Goal: Task Accomplishment & Management: Manage account settings

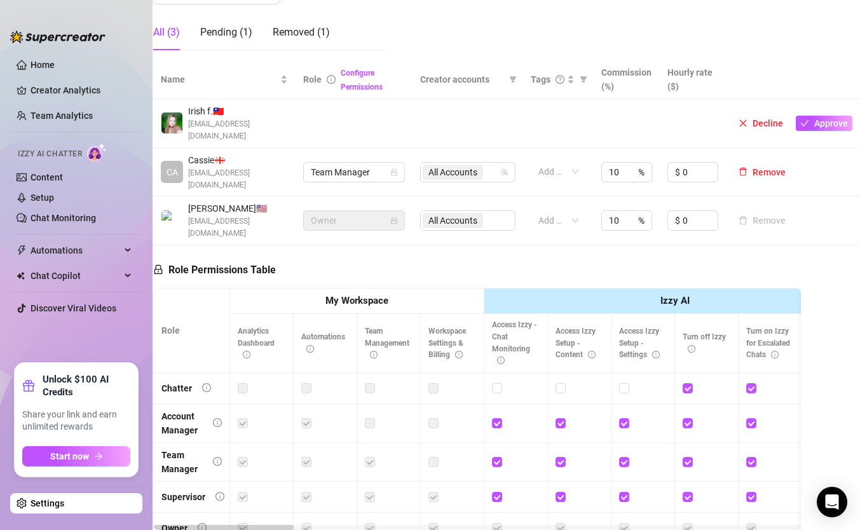
scroll to position [200, 10]
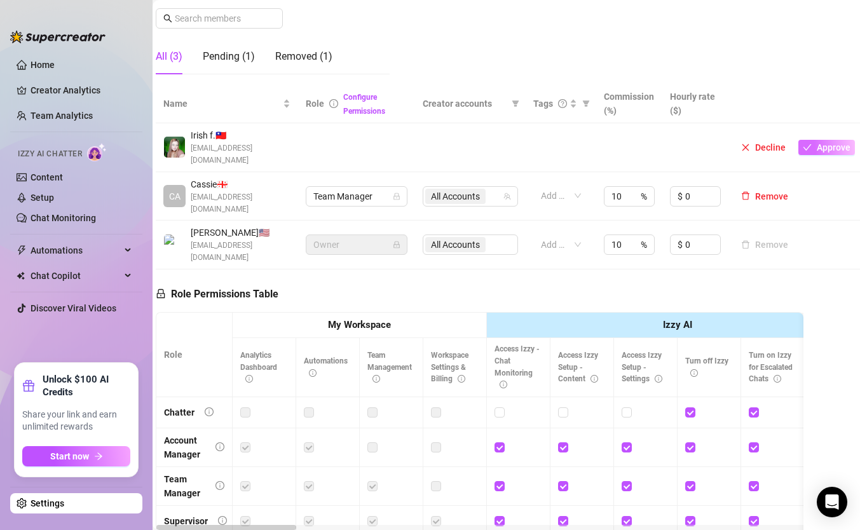
click at [812, 151] on span "Approve" at bounding box center [834, 147] width 34 height 10
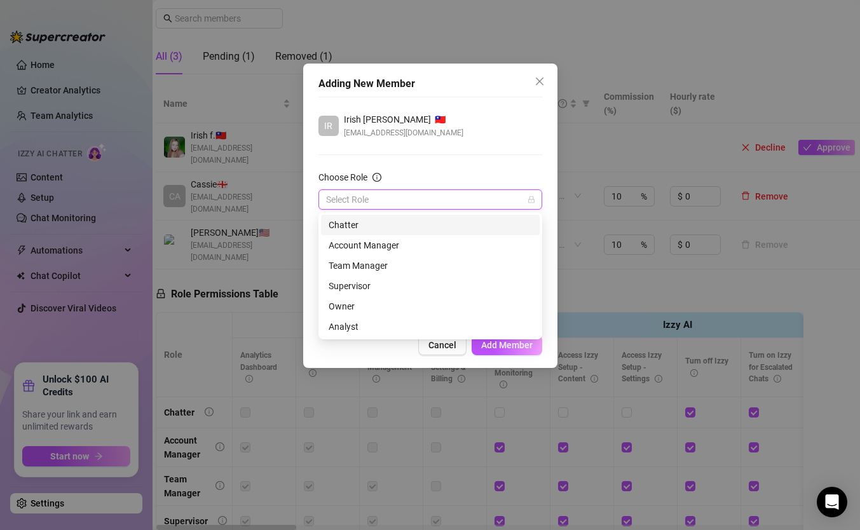
click at [512, 201] on input "Choose Role" at bounding box center [424, 199] width 197 height 19
click at [484, 221] on div "Chatter" at bounding box center [430, 225] width 203 height 14
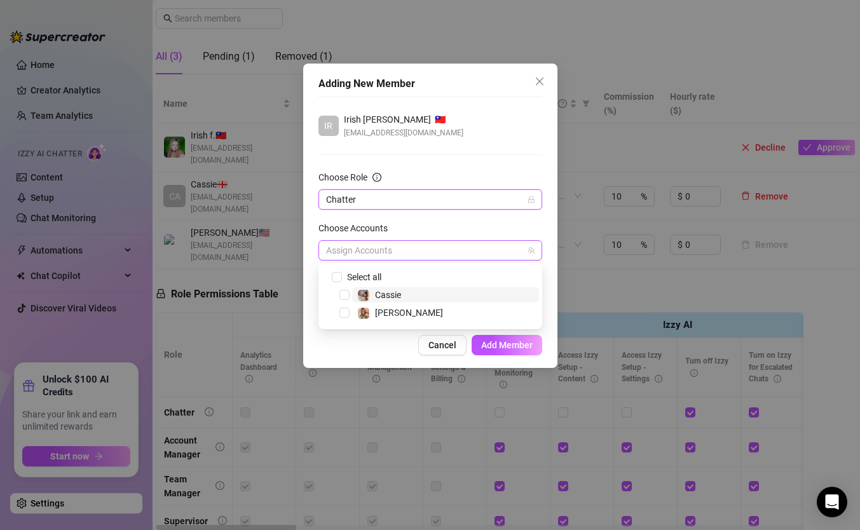
click at [463, 251] on div at bounding box center [423, 251] width 205 height 18
click at [341, 274] on span at bounding box center [337, 277] width 10 height 10
click at [341, 274] on input "Select all" at bounding box center [336, 276] width 9 height 9
checkbox input "true"
click at [457, 233] on div "Choose Accounts" at bounding box center [430, 230] width 224 height 19
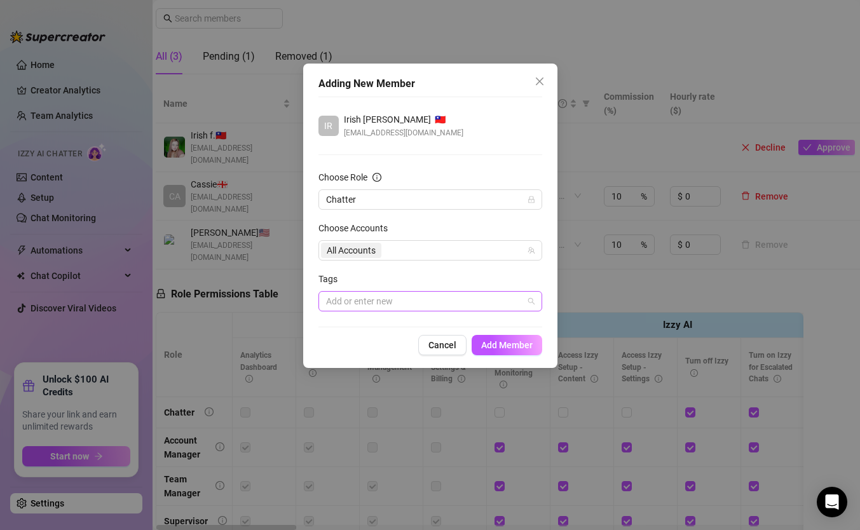
click at [386, 303] on div at bounding box center [423, 301] width 205 height 18
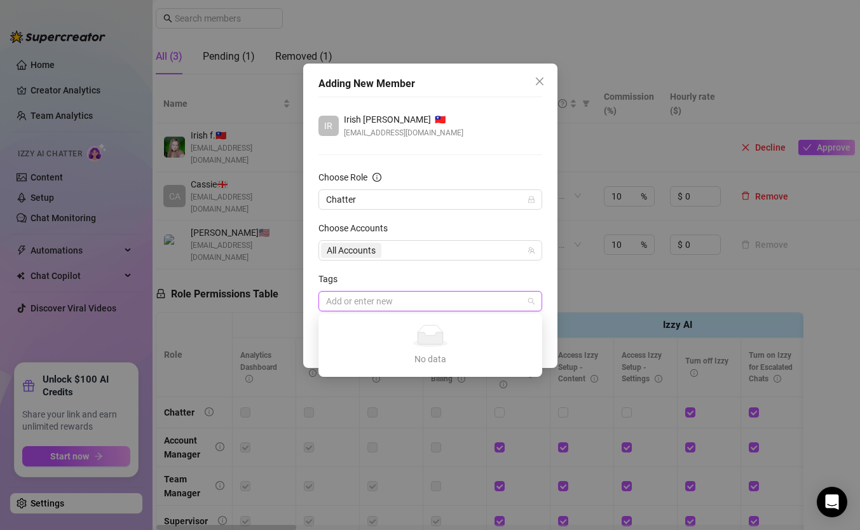
click at [406, 277] on div "Tags" at bounding box center [430, 281] width 224 height 19
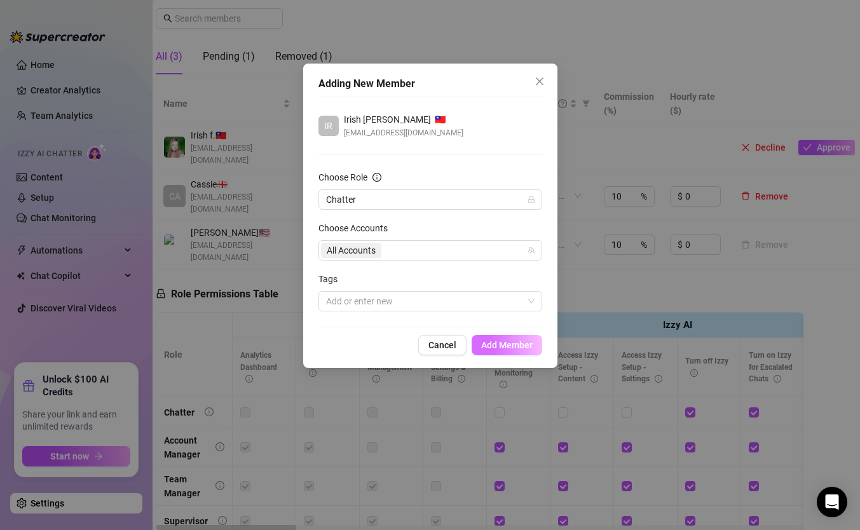
click at [501, 343] on span "Add Member" at bounding box center [506, 345] width 51 height 10
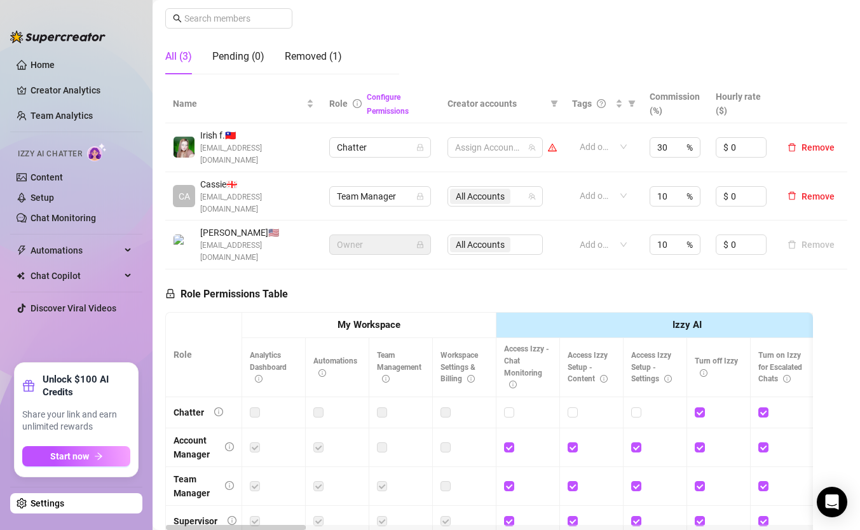
scroll to position [200, 0]
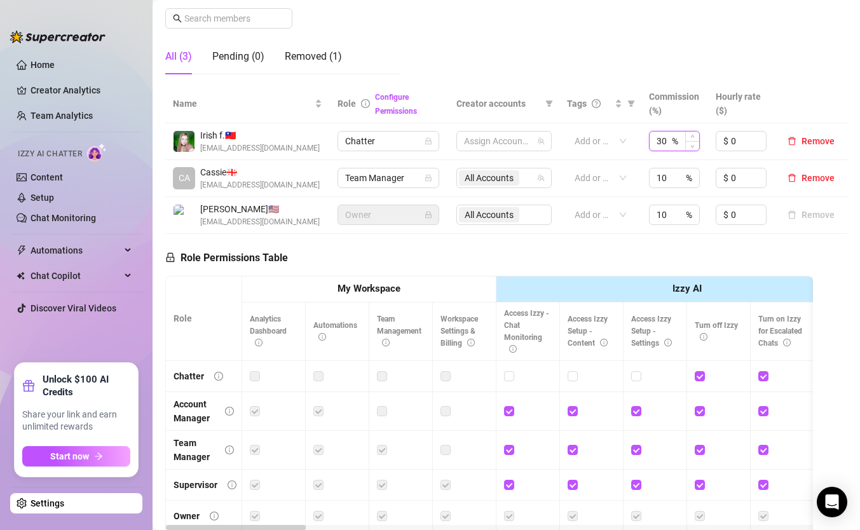
click at [664, 140] on input "30" at bounding box center [663, 141] width 13 height 19
click at [667, 140] on input "30" at bounding box center [663, 141] width 13 height 19
type input "3"
click at [744, 139] on input "0" at bounding box center [748, 141] width 35 height 19
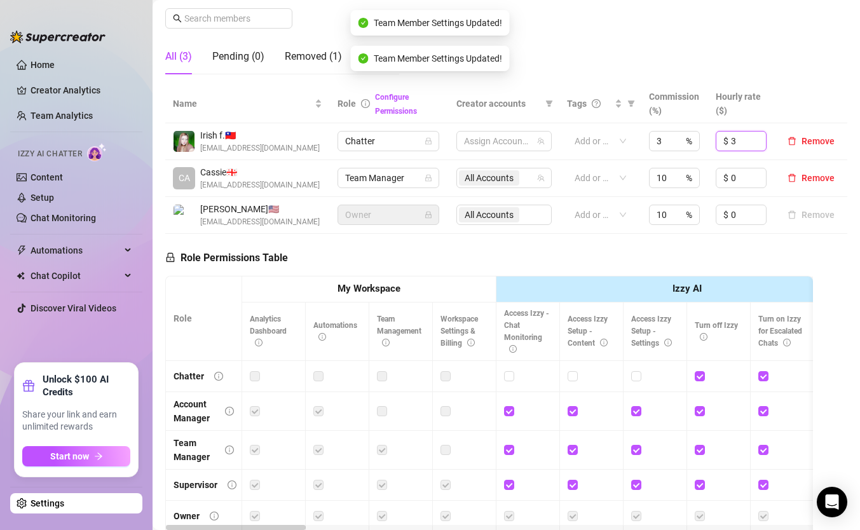
type input "3"
click at [808, 101] on th at bounding box center [811, 104] width 72 height 39
